Goal: Task Accomplishment & Management: Complete application form

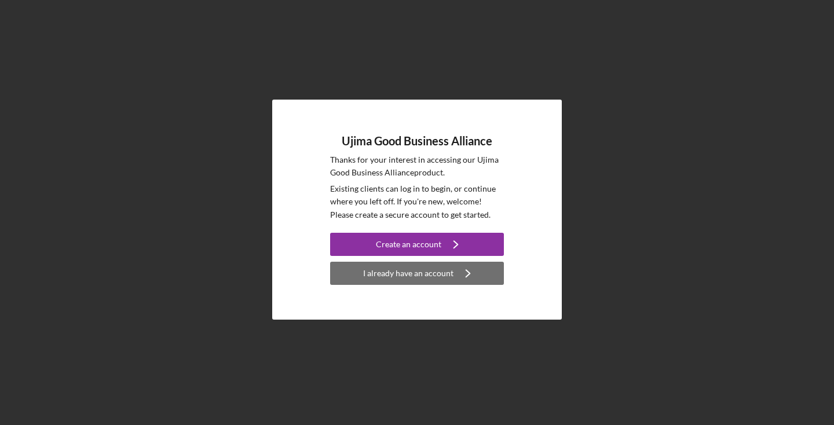
click at [423, 274] on div "I already have an account" at bounding box center [408, 273] width 90 height 23
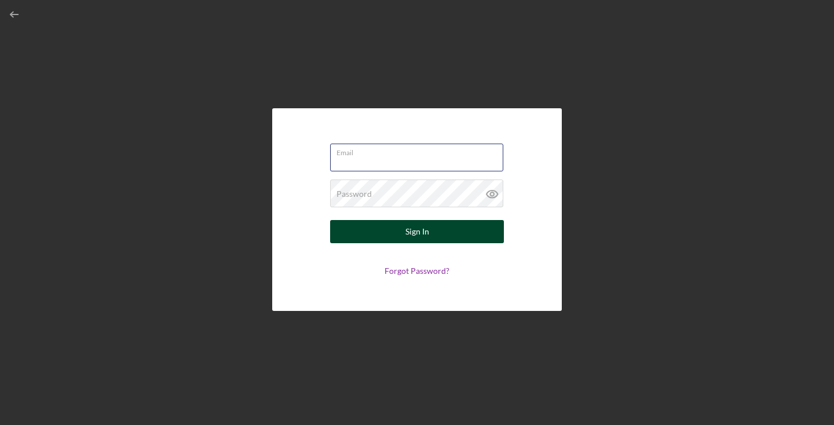
type input "[EMAIL_ADDRESS][DOMAIN_NAME]"
click at [417, 232] on button "Sign In" at bounding box center [417, 231] width 174 height 23
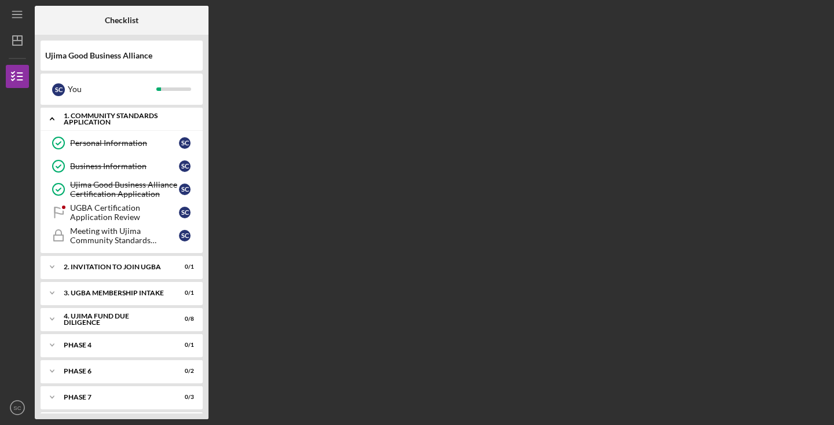
click at [108, 124] on div "1. Community Standards Application" at bounding box center [126, 118] width 124 height 13
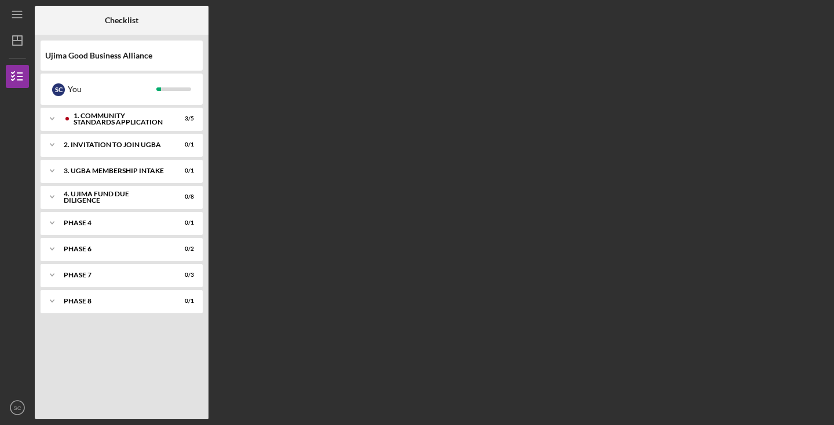
click at [108, 132] on div "Icon/Expander 1. Community Standards Application 3 / 5 Icon/Expander 2. Invitat…" at bounding box center [122, 261] width 162 height 306
click at [118, 122] on div "1. Community Standards Application" at bounding box center [131, 118] width 115 height 13
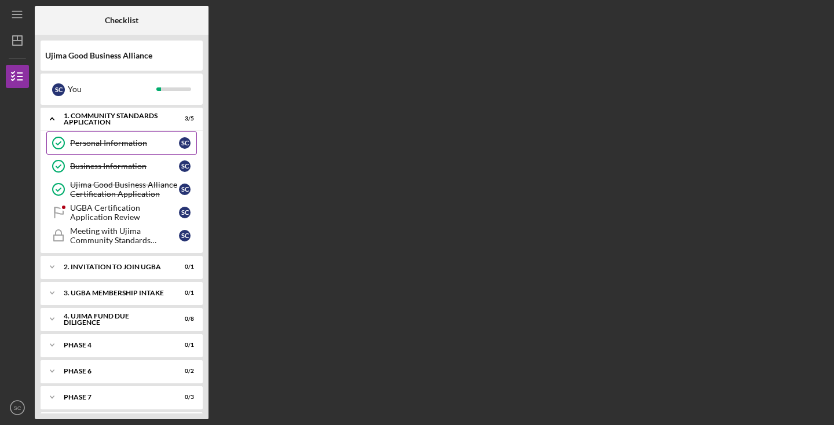
click at [102, 150] on link "Personal Information Personal Information S C" at bounding box center [121, 142] width 151 height 23
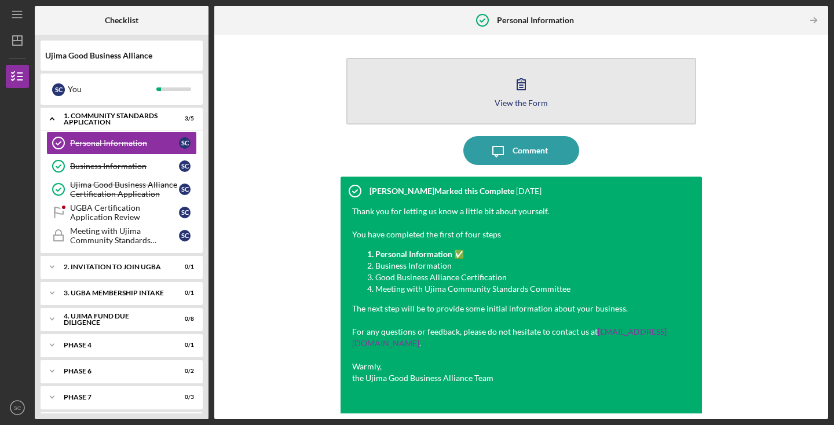
click at [512, 100] on div "View the Form" at bounding box center [521, 102] width 53 height 9
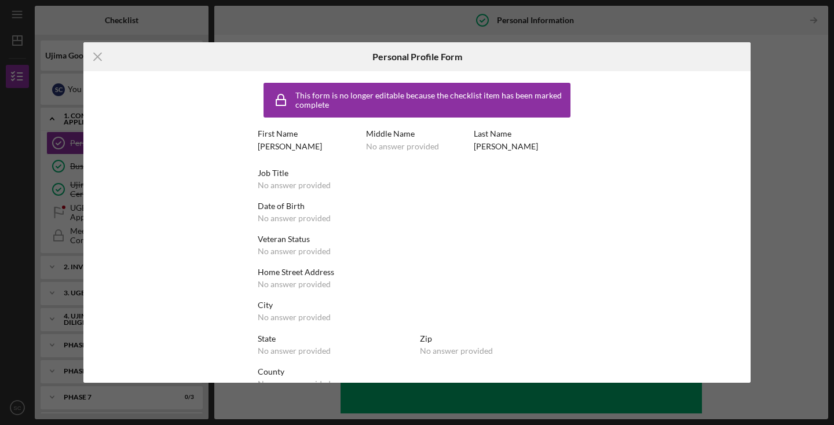
click at [775, 59] on div "Icon/Menu Close Personal Profile Form This form is no longer editable because t…" at bounding box center [417, 212] width 834 height 425
click at [109, 58] on icon "Icon/Menu Close" at bounding box center [97, 56] width 29 height 29
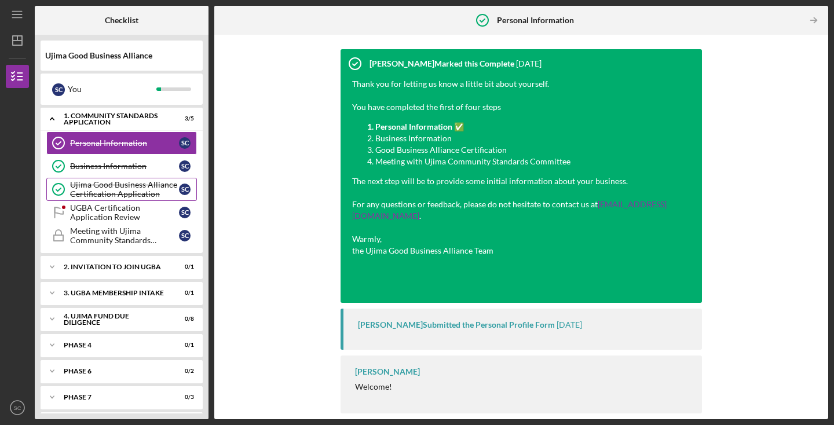
scroll to position [127, 0]
click at [107, 184] on div "Ujima Good Business Alliance Certification Application" at bounding box center [124, 189] width 109 height 19
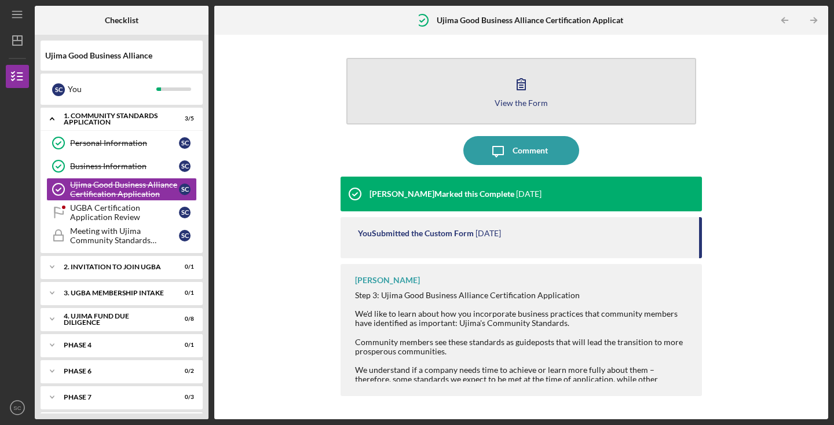
click at [519, 97] on icon "button" at bounding box center [521, 83] width 29 height 29
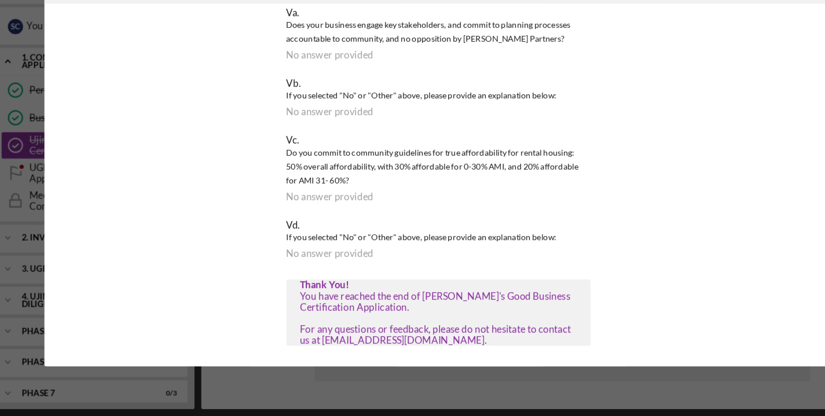
scroll to position [6989, 0]
